Goal: Information Seeking & Learning: Learn about a topic

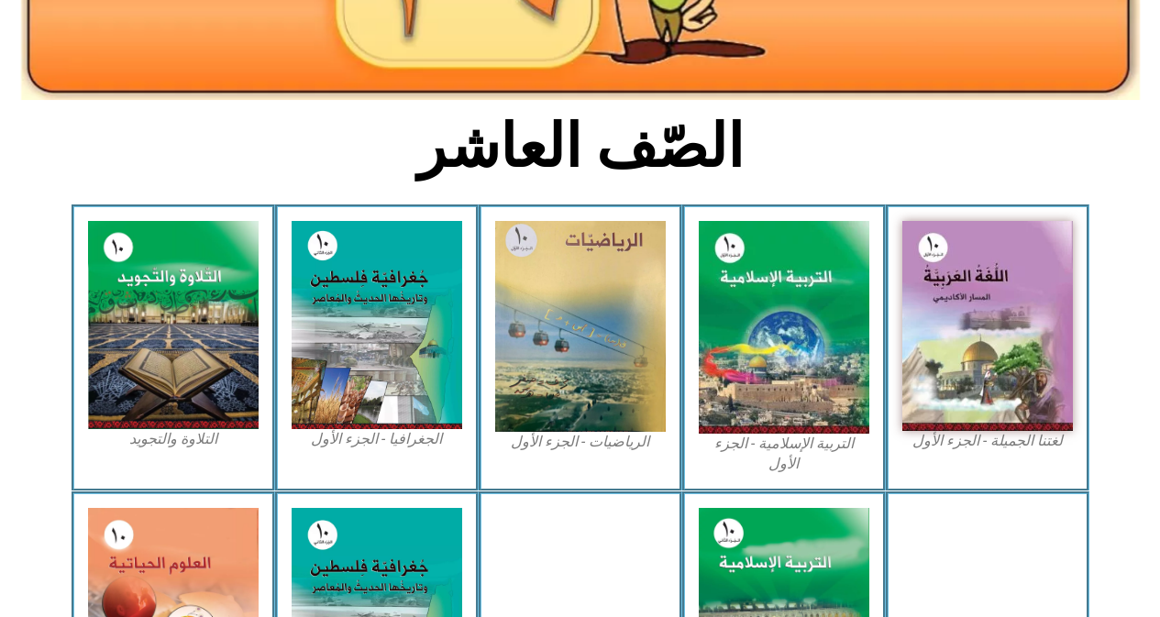
scroll to position [734, 0]
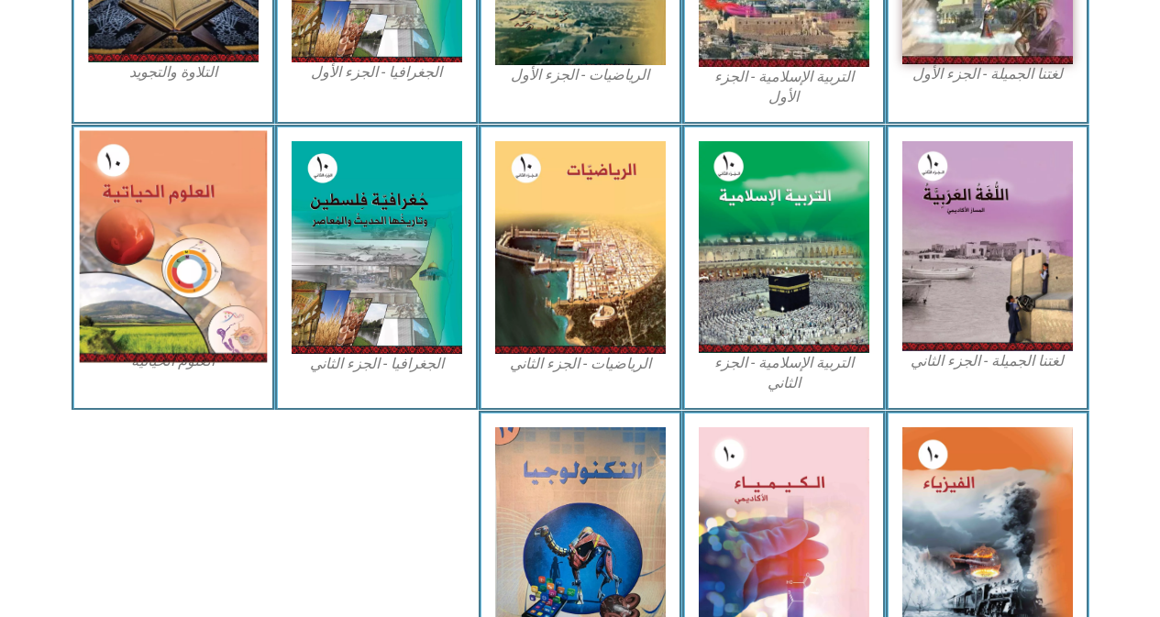
click at [182, 235] on img at bounding box center [173, 246] width 188 height 232
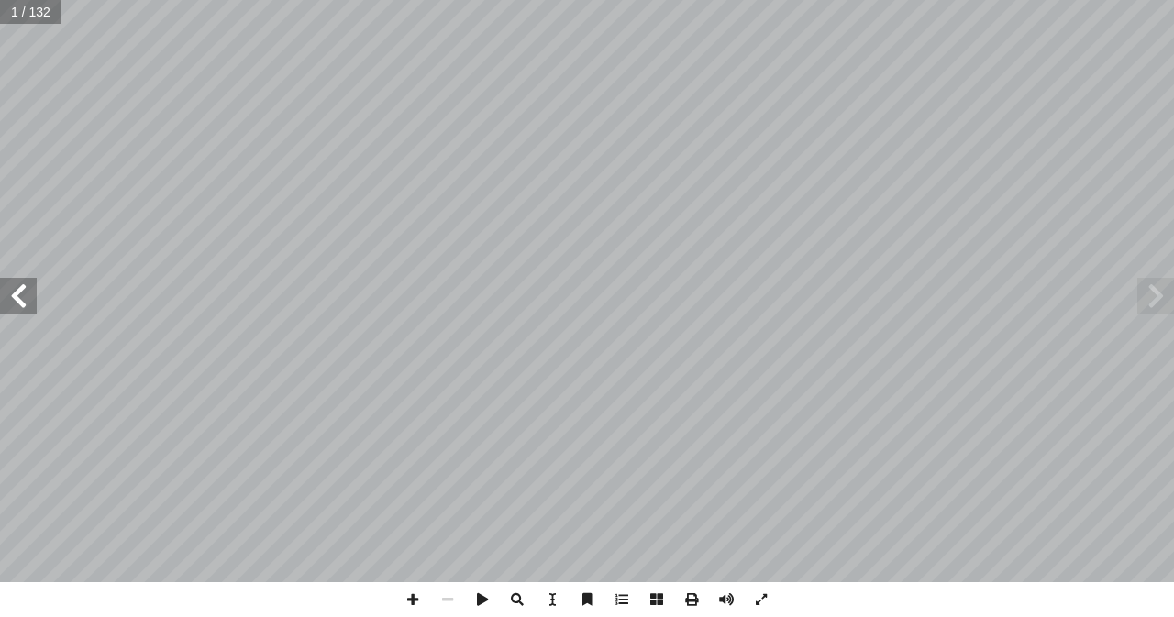
click at [29, 305] on span at bounding box center [18, 296] width 37 height 37
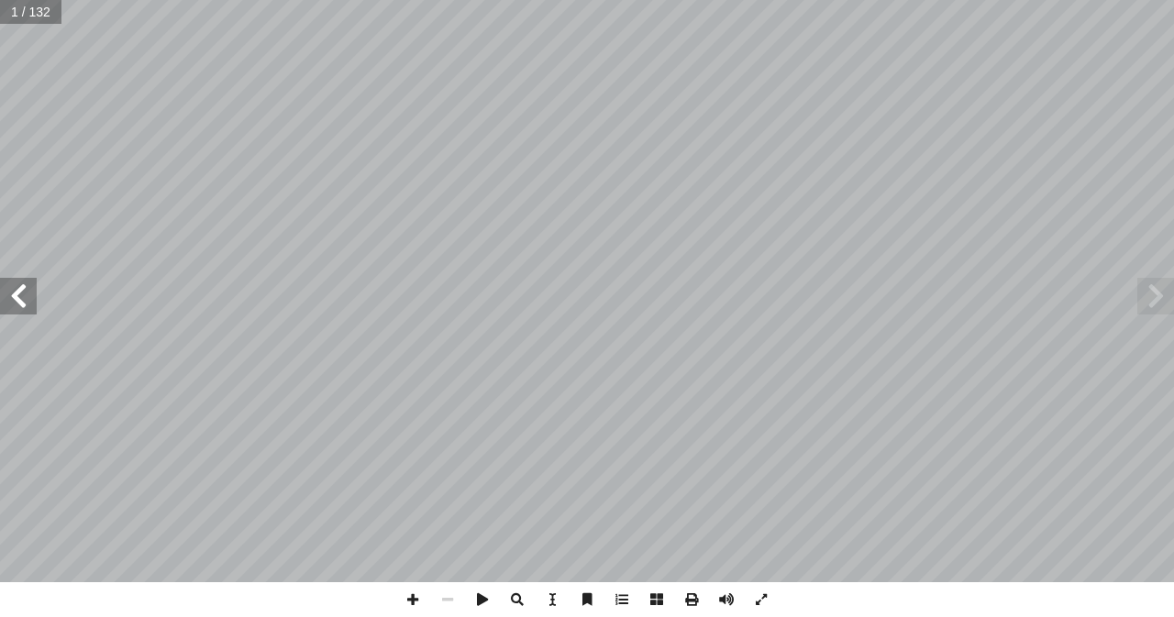
click at [29, 305] on span at bounding box center [18, 296] width 37 height 37
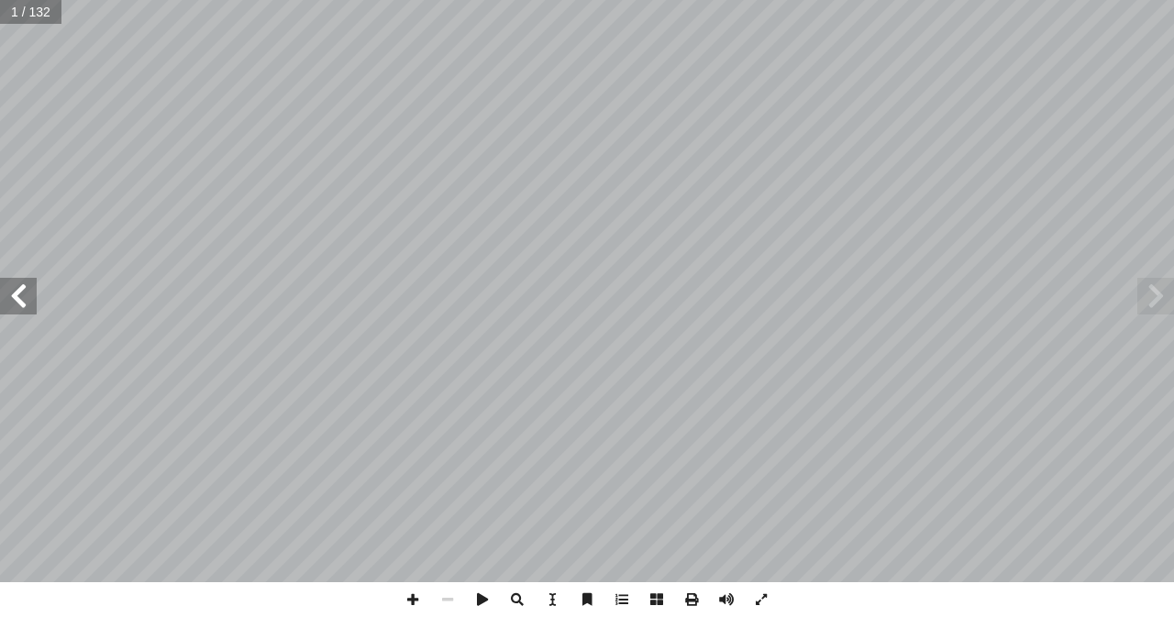
click at [29, 305] on span at bounding box center [18, 296] width 37 height 37
click at [30, 292] on span at bounding box center [18, 296] width 37 height 37
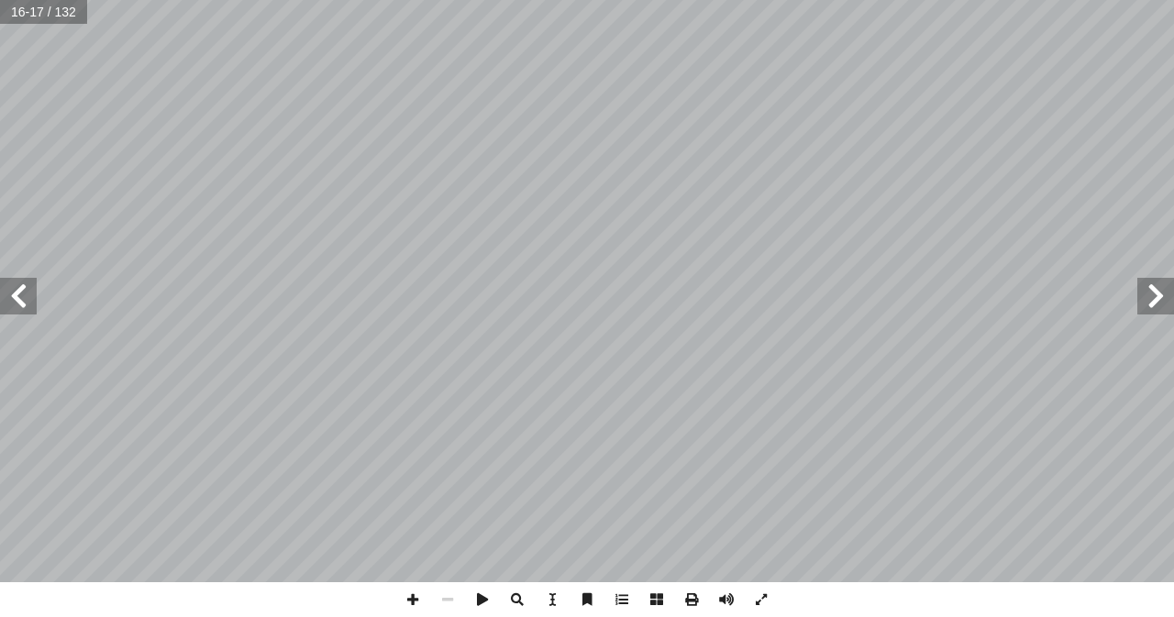
click at [30, 292] on span at bounding box center [18, 296] width 37 height 37
click at [413, 593] on span at bounding box center [412, 599] width 35 height 35
click at [416, 596] on span at bounding box center [412, 599] width 35 height 35
click at [450, 595] on span at bounding box center [447, 599] width 35 height 35
click at [1173, 301] on span at bounding box center [1155, 296] width 37 height 37
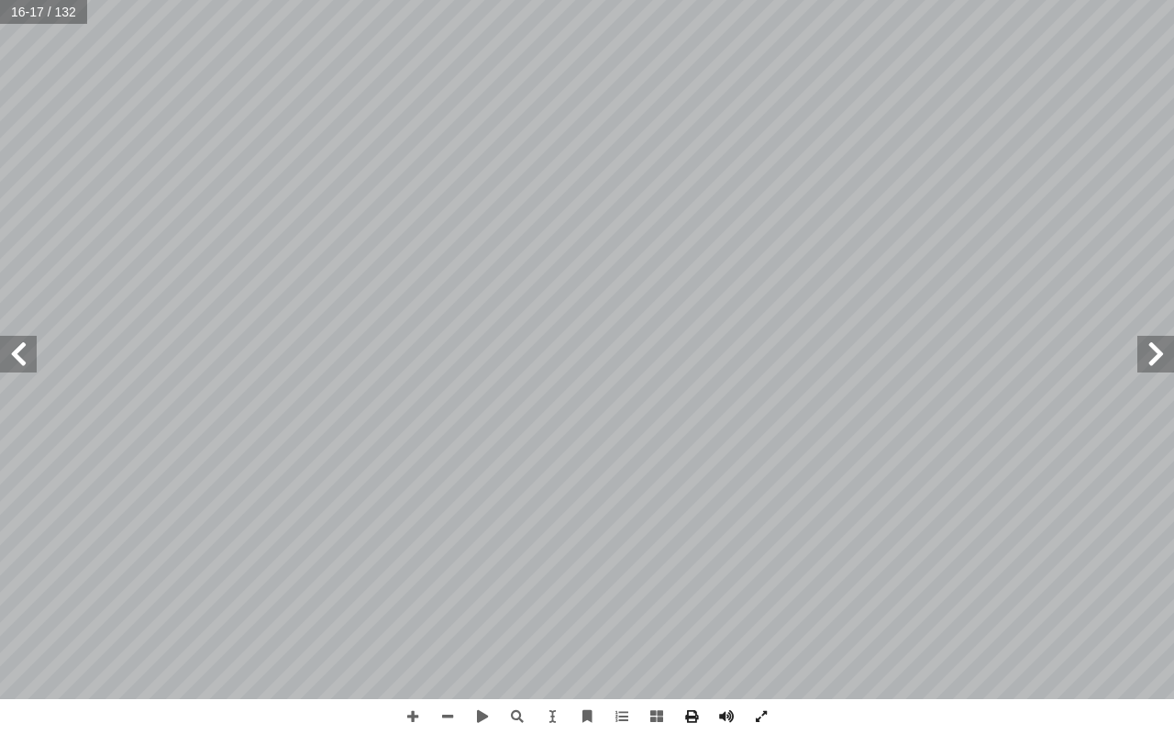
click at [23, 357] on span at bounding box center [18, 354] width 37 height 37
drag, startPoint x: 0, startPoint y: 0, endPoint x: 417, endPoint y: 733, distance: 843.2
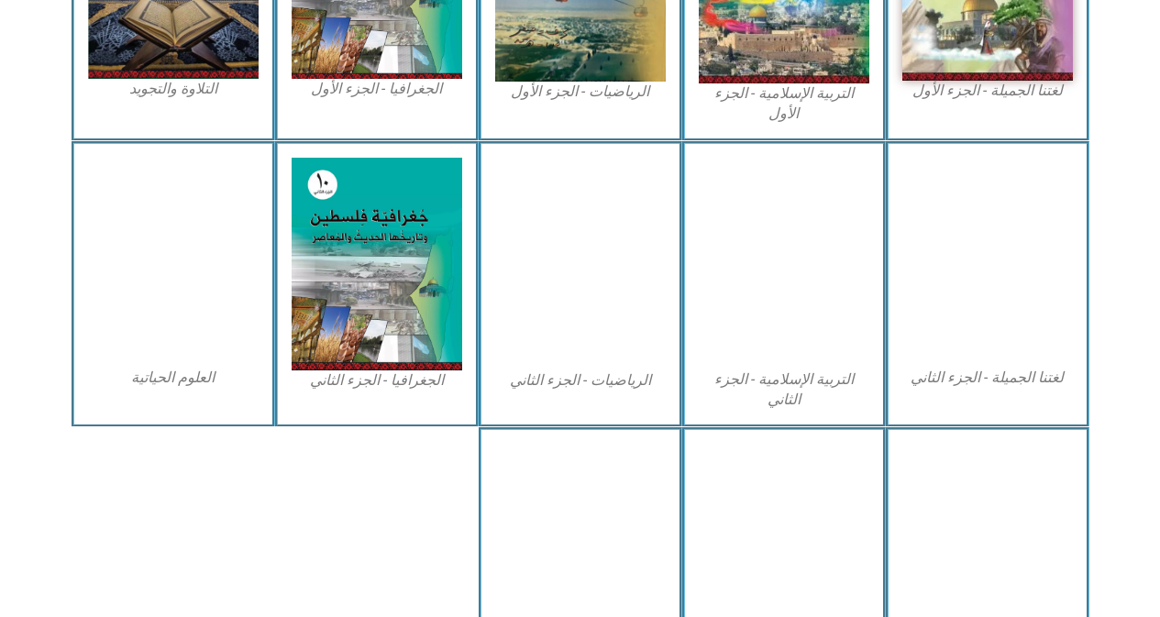
scroll to position [869, 0]
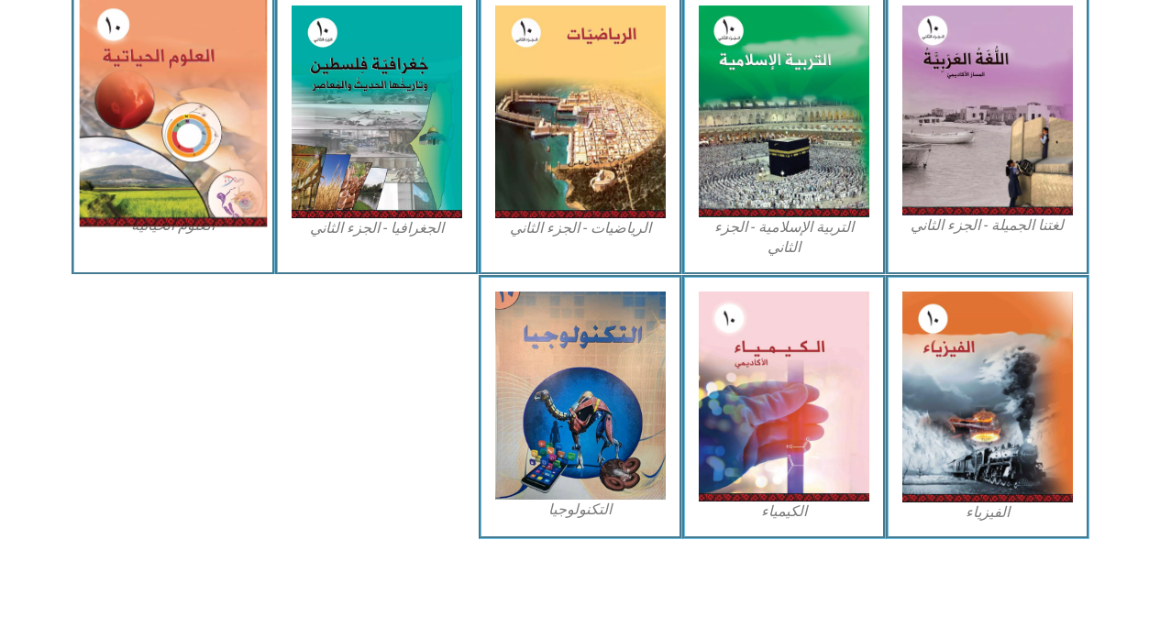
click at [184, 151] on img at bounding box center [173, 110] width 188 height 232
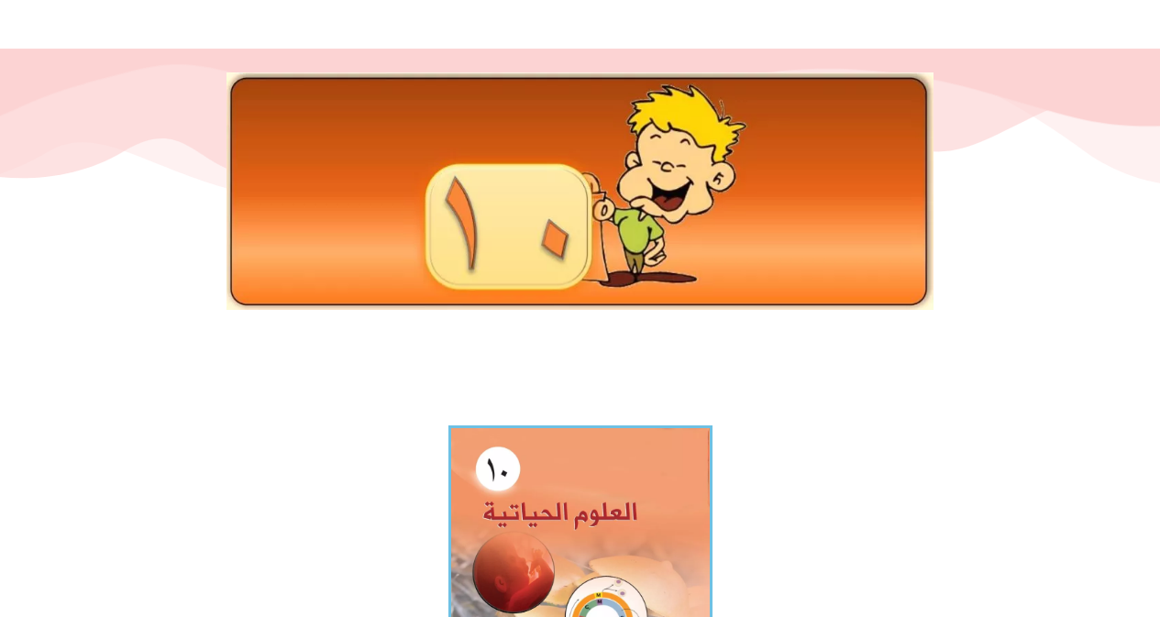
scroll to position [367, 0]
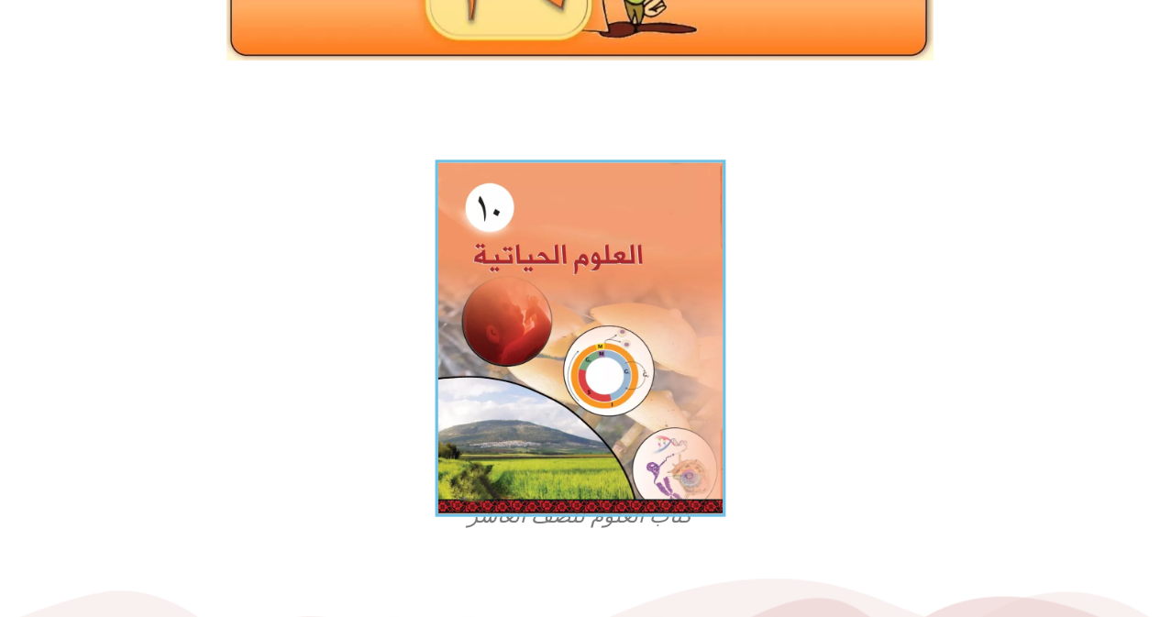
click at [624, 405] on img at bounding box center [580, 339] width 291 height 358
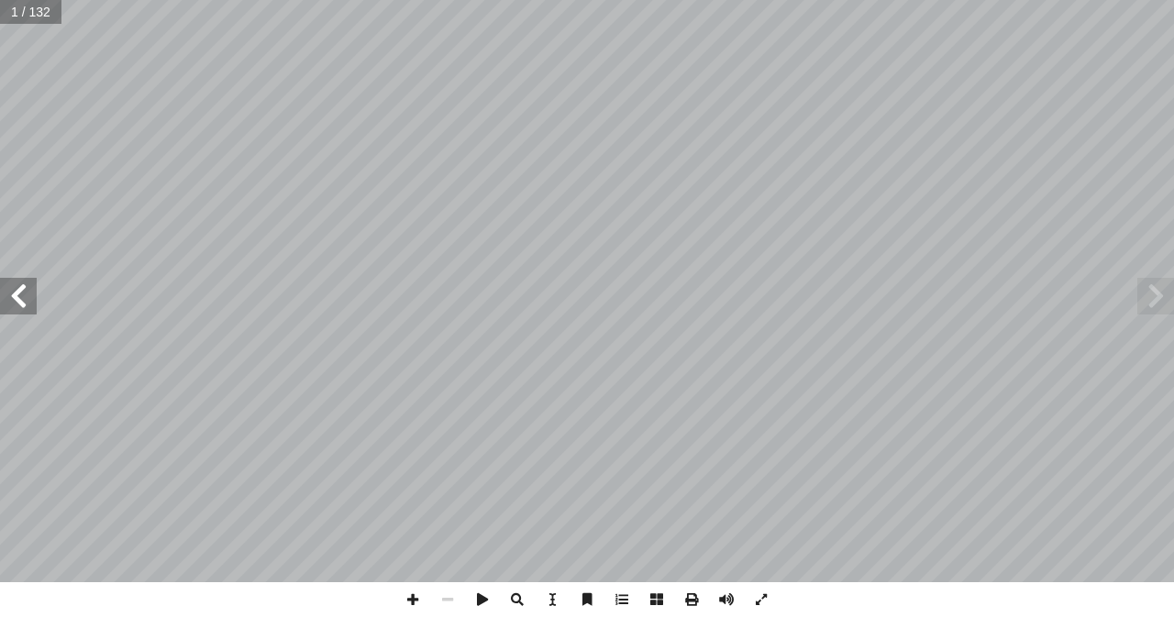
click at [30, 310] on span at bounding box center [18, 296] width 37 height 37
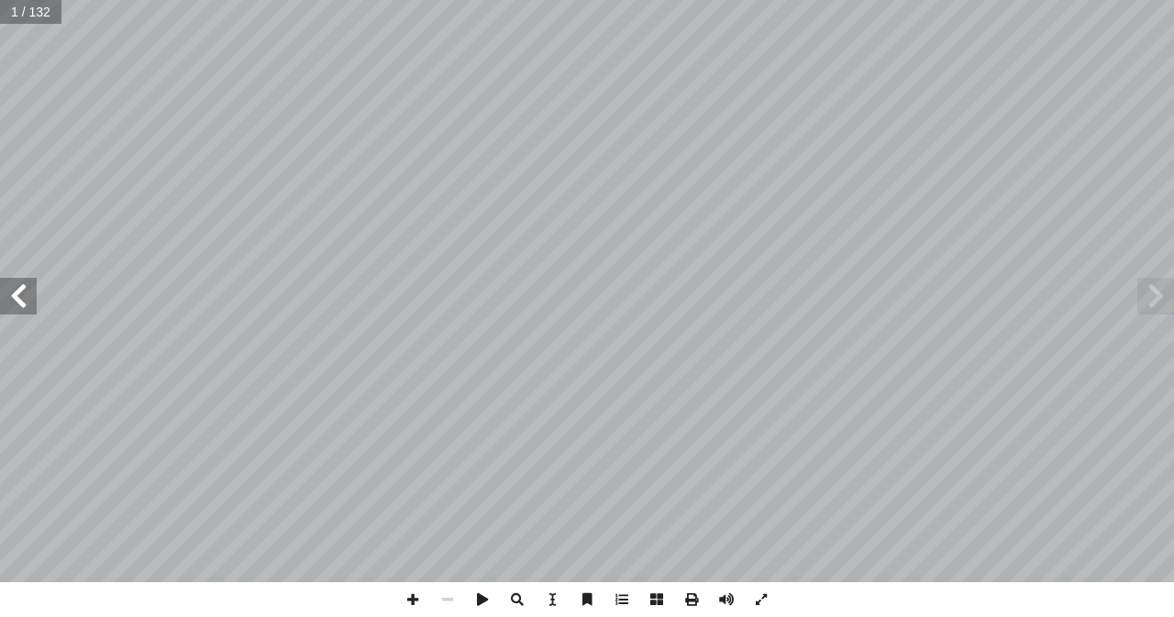
click at [30, 304] on span at bounding box center [18, 296] width 37 height 37
click at [34, 293] on span at bounding box center [18, 296] width 37 height 37
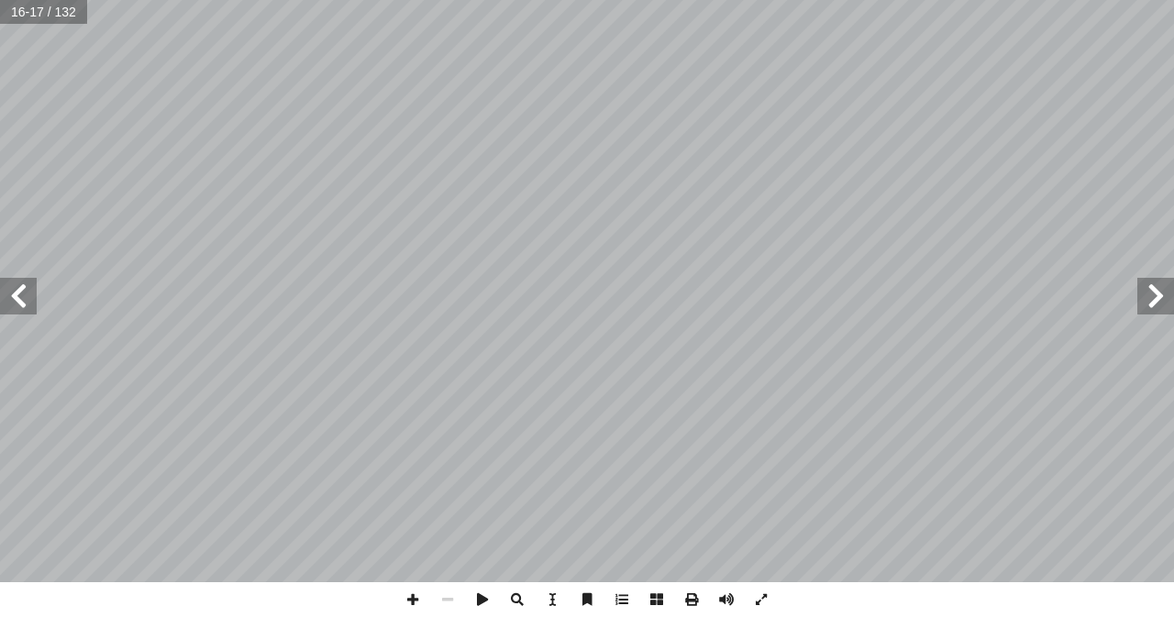
click at [36, 300] on div "١٢ 3-2 وى ّ ة الن ّ حقيقي � الخلاي ) Eukaryotic Cells ( )1 ط ( � نش ة. ّ تي � ن…" at bounding box center [587, 291] width 1174 height 582
click at [0, 293] on span at bounding box center [18, 296] width 37 height 37
click at [857, 167] on html "الصفحة الرئيسية الصف الأول الصف الثاني الصف الثالث الصف الرابع الصف الخامس الصف…" at bounding box center [587, 83] width 1174 height 167
